Goal: Information Seeking & Learning: Learn about a topic

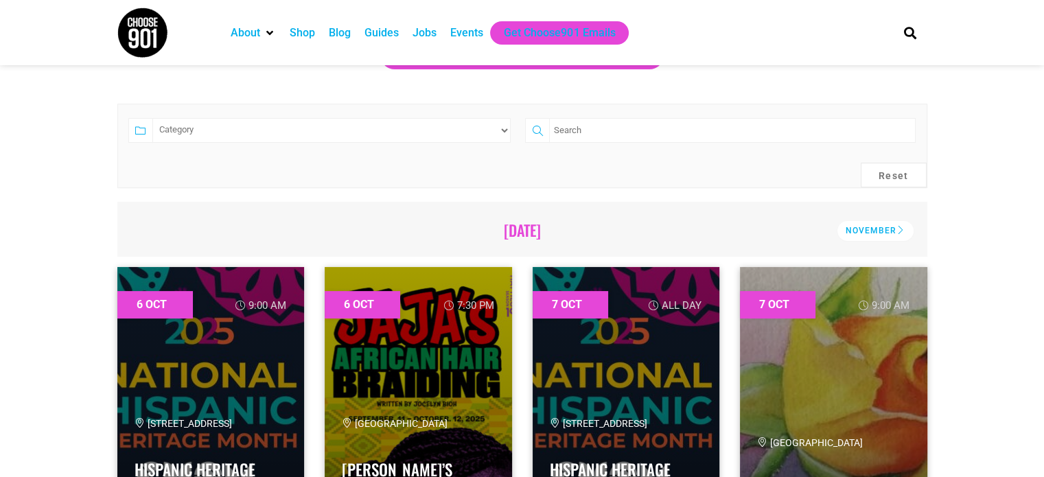
scroll to position [285, 0]
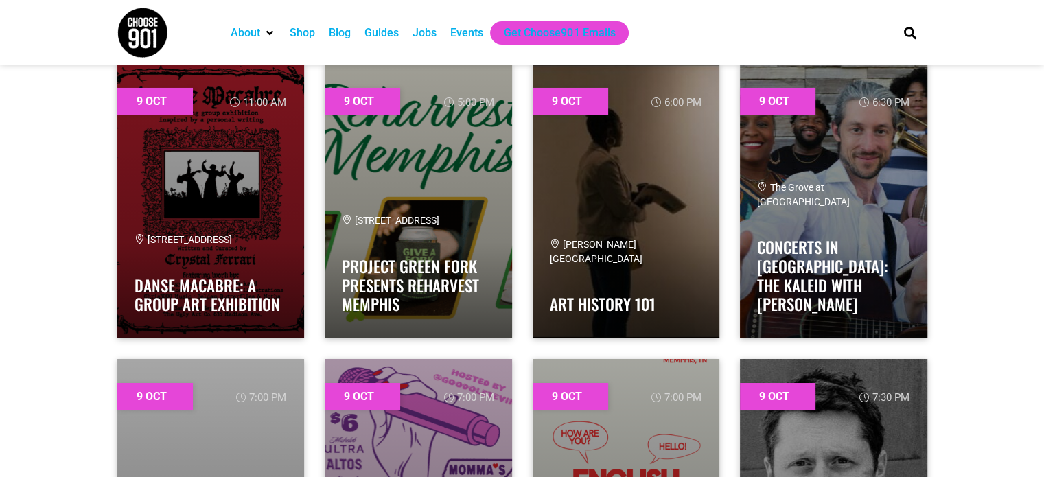
scroll to position [4913, 0]
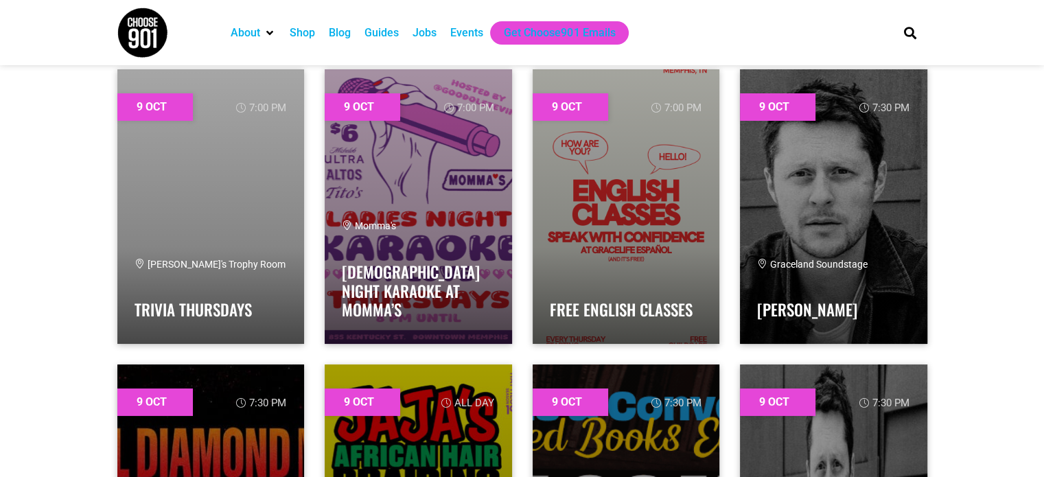
scroll to position [5198, 0]
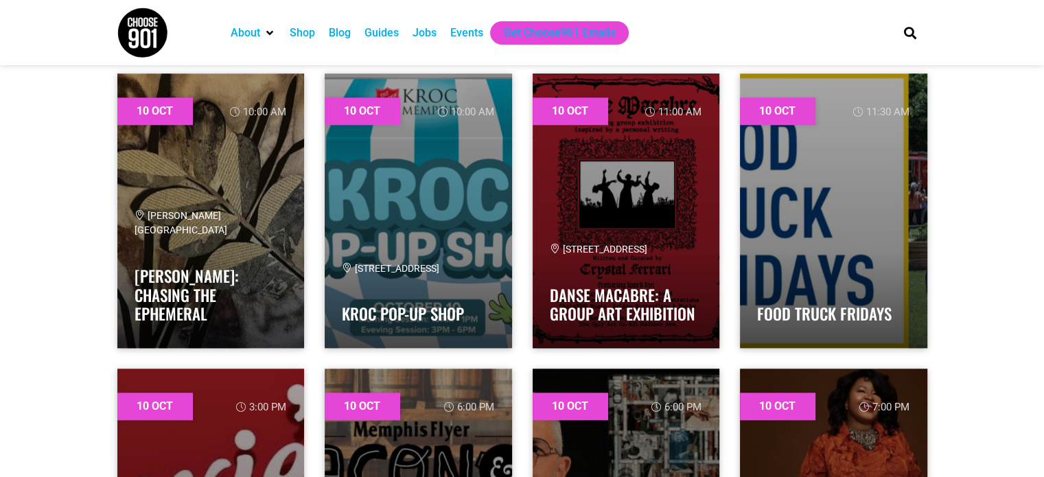
scroll to position [6682, 0]
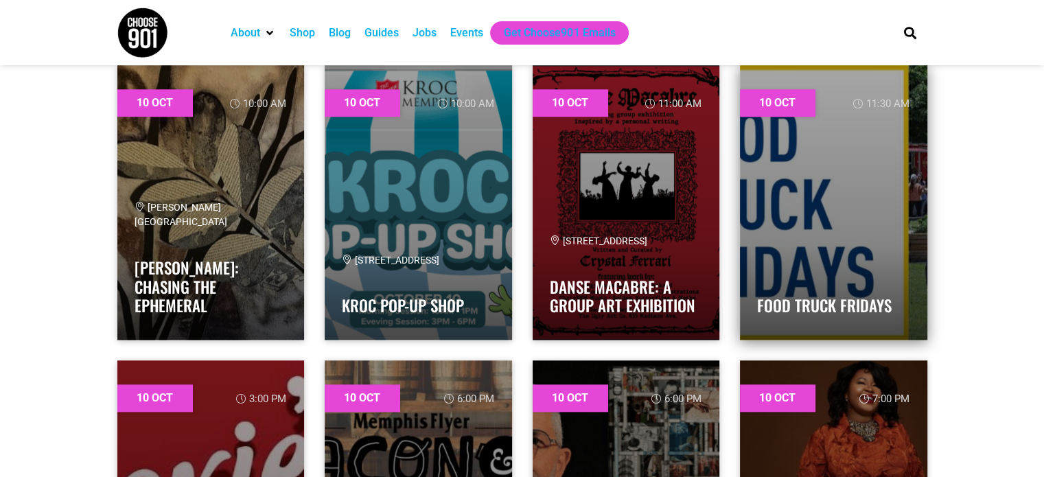
click at [881, 281] on div "Food Truck Fridays" at bounding box center [833, 295] width 153 height 55
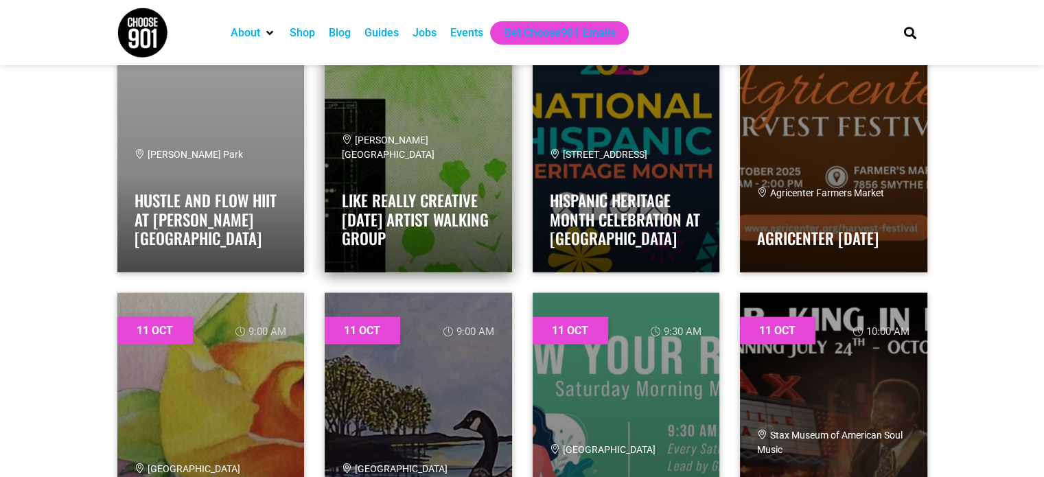
scroll to position [8224, 0]
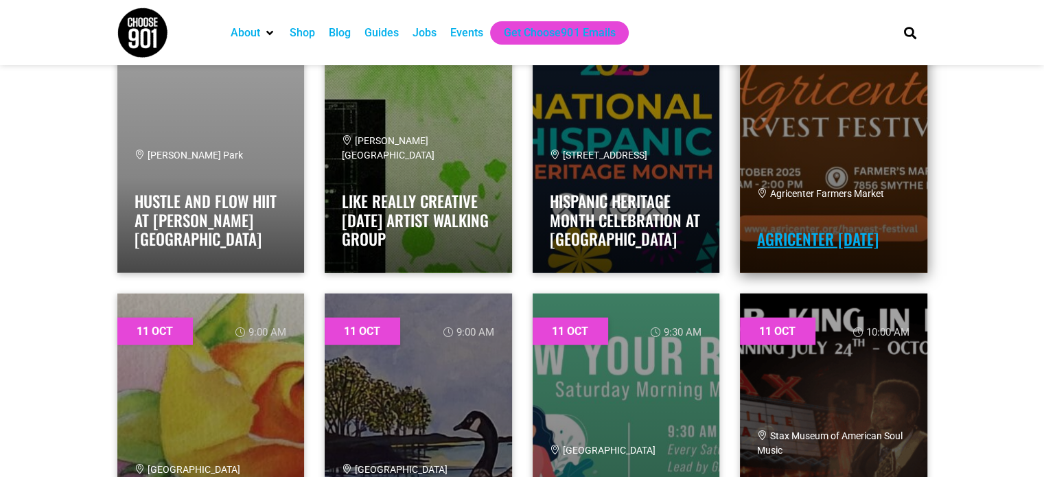
click at [856, 227] on link "Agricenter Harvest Festival" at bounding box center [817, 238] width 121 height 23
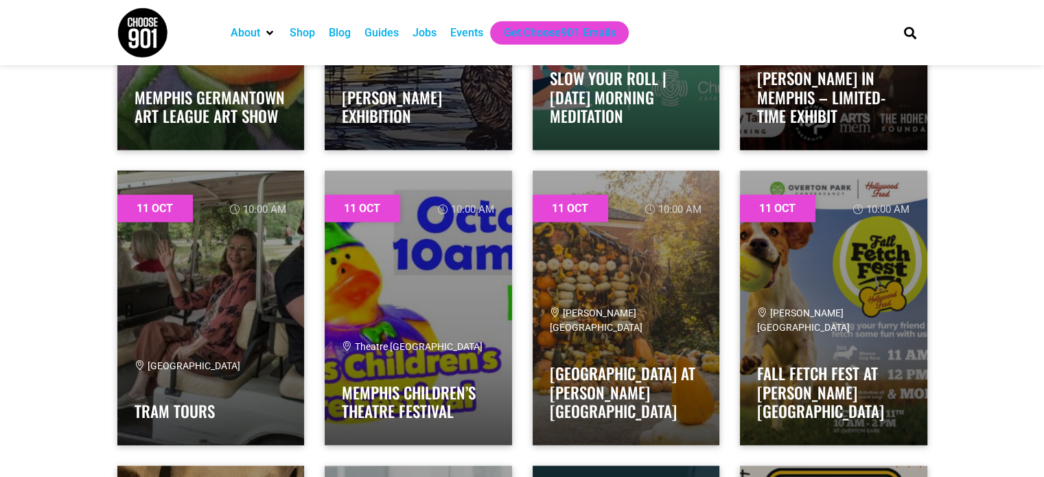
scroll to position [8642, 0]
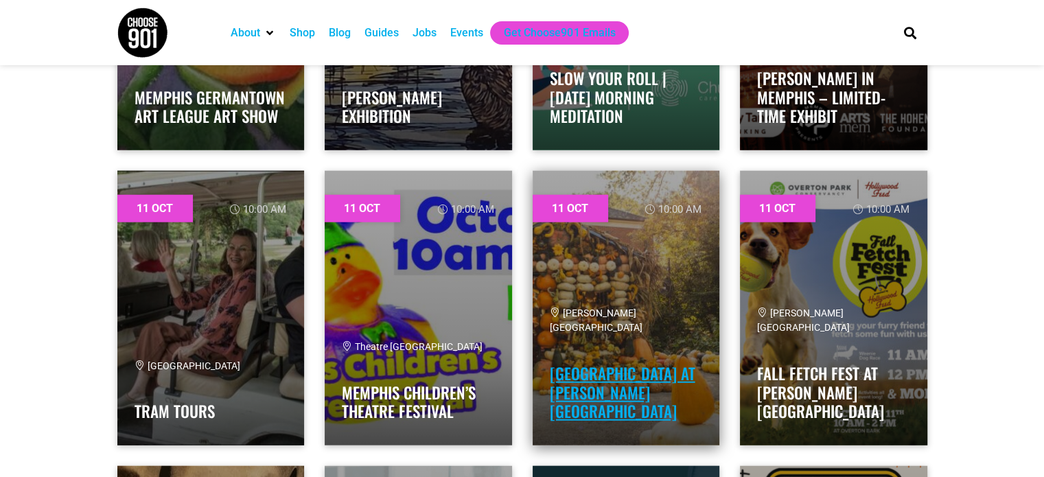
click at [601, 365] on link "Pumpkin House at Dixon Gallery and Gardens" at bounding box center [622, 392] width 145 height 61
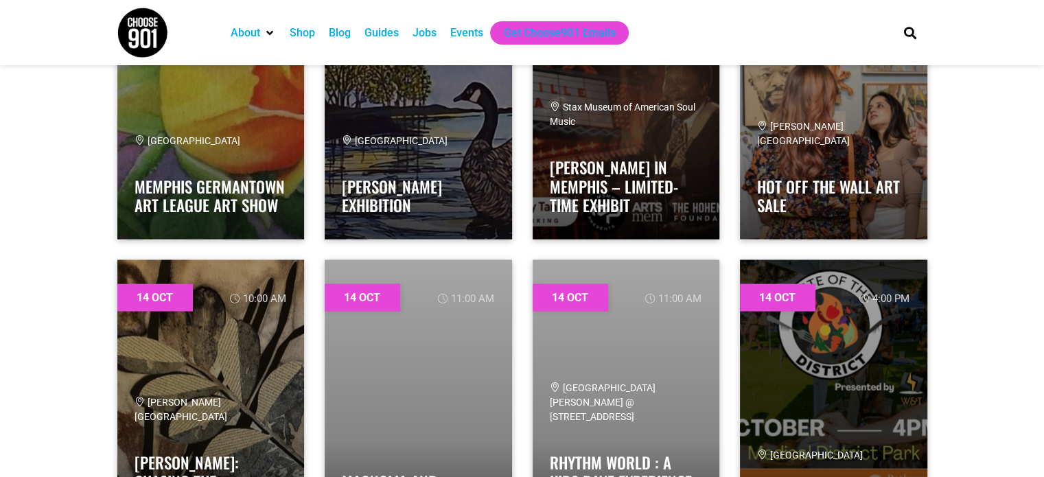
scroll to position [13275, 0]
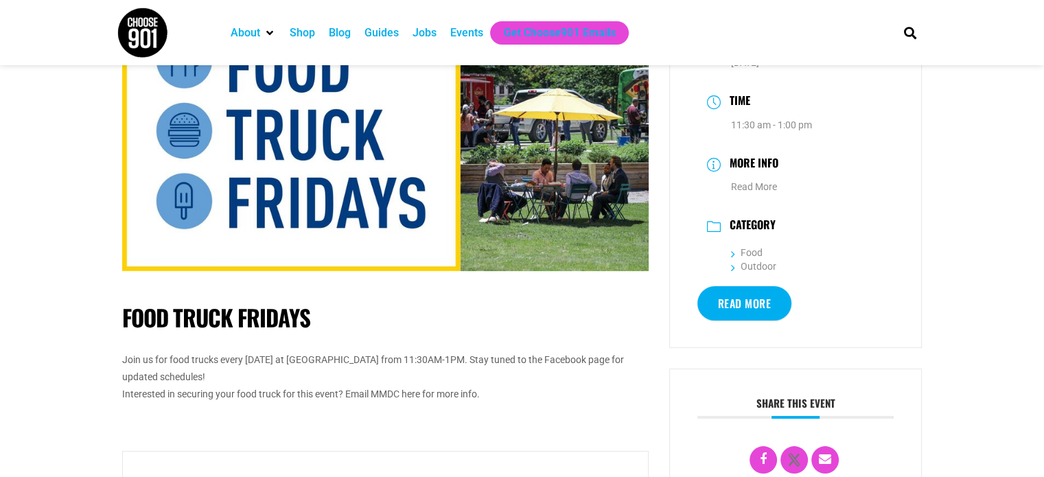
scroll to position [96, 0]
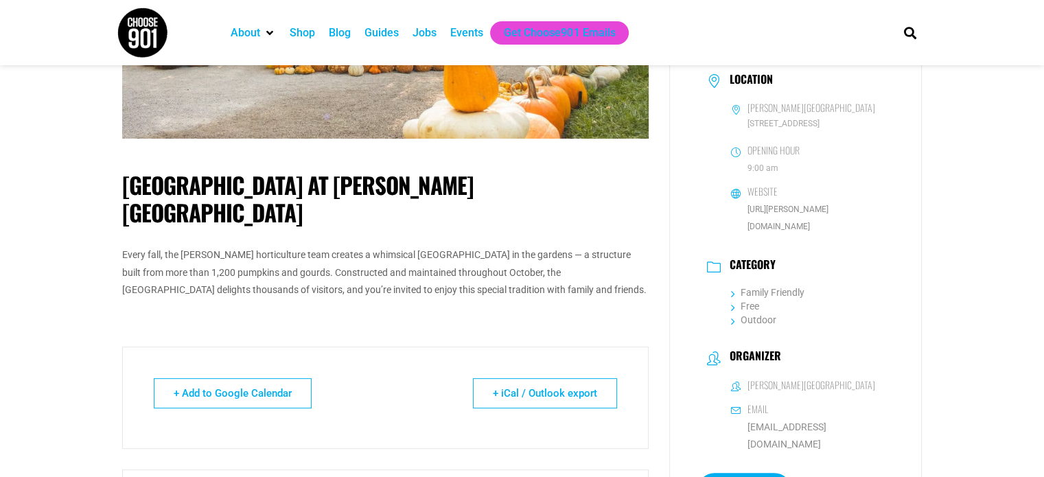
scroll to position [299, 0]
